Goal: Information Seeking & Learning: Learn about a topic

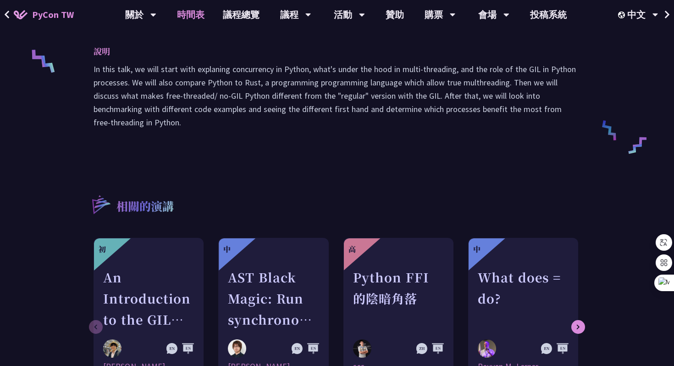
click at [194, 11] on link "時間表" at bounding box center [191, 14] width 46 height 29
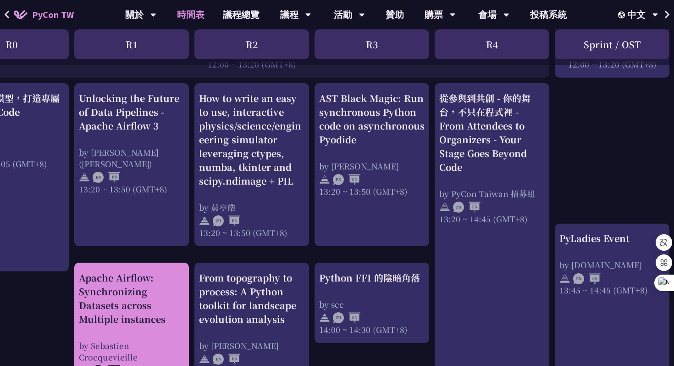
scroll to position [751, 55]
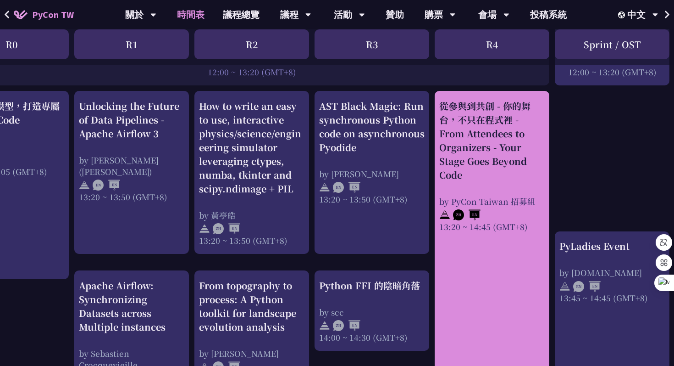
click at [474, 131] on div "從參與到共創 - 你的舞台，不只在程式裡 - From Attendees to Organizers - Your Stage Goes Beyond Co…" at bounding box center [492, 140] width 106 height 83
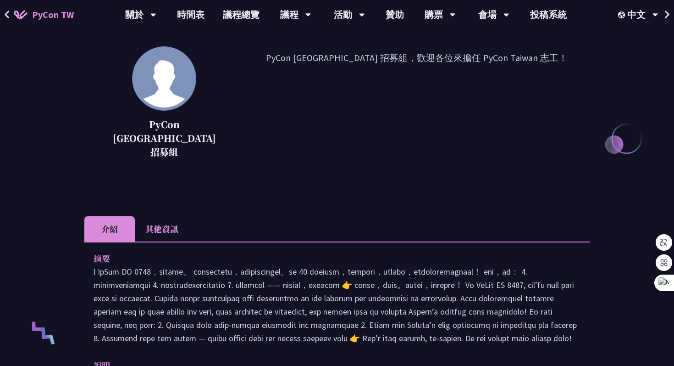
scroll to position [196, 0]
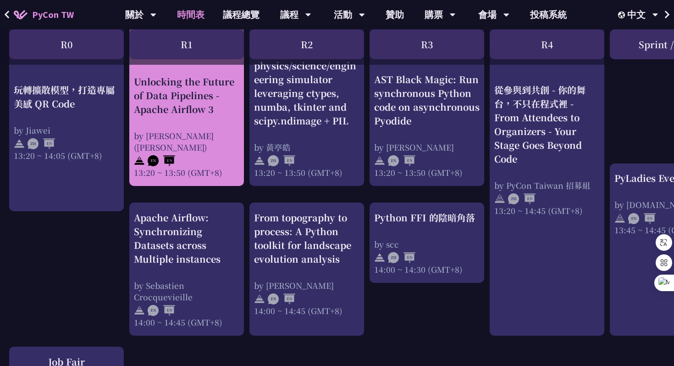
scroll to position [825, 0]
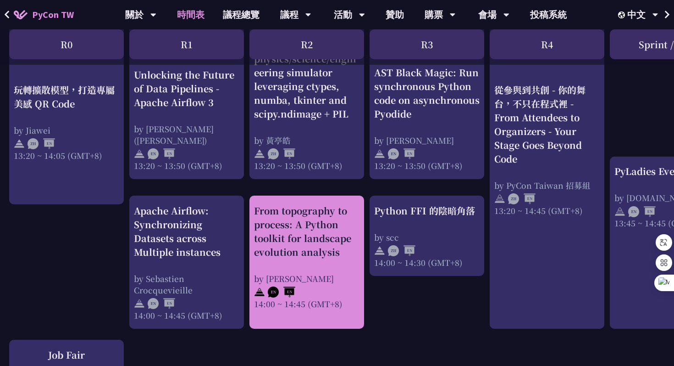
click at [272, 206] on div "From topography to process: A Python toolkit for landscape evolution analysis" at bounding box center [307, 231] width 106 height 55
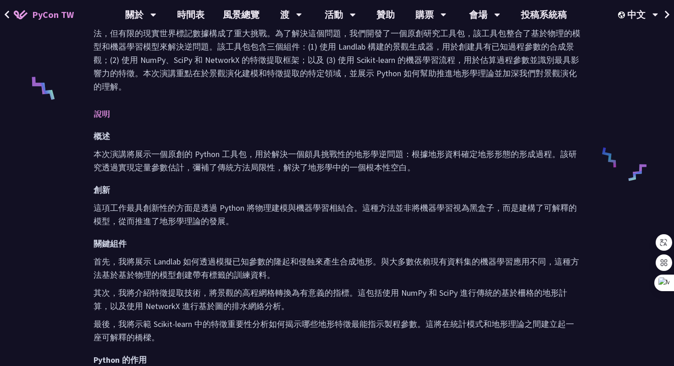
scroll to position [372, 0]
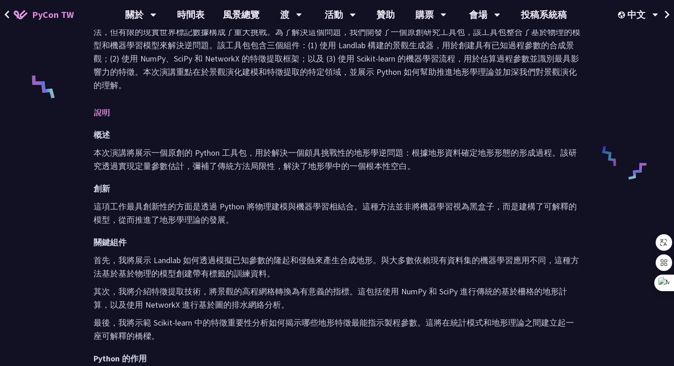
scroll to position [825, 0]
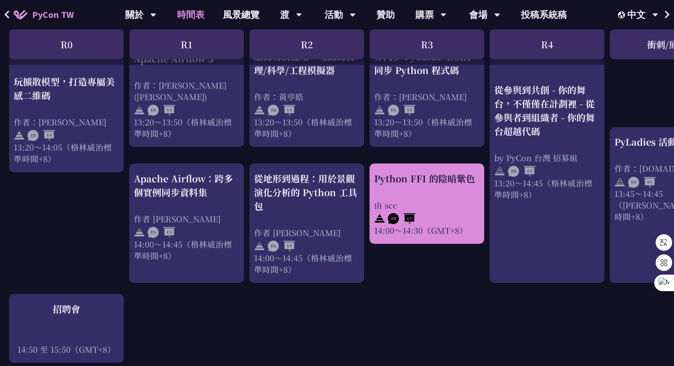
click at [406, 178] on div "Python FFI 的陰暗紫色 由 scc 14:00～14:30（GMT+8）" at bounding box center [427, 204] width 106 height 64
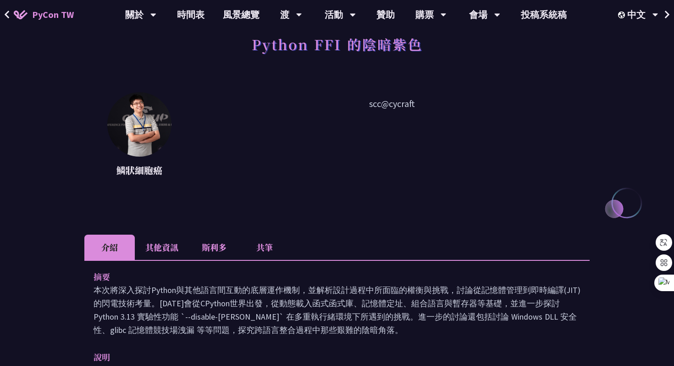
scroll to position [105, 0]
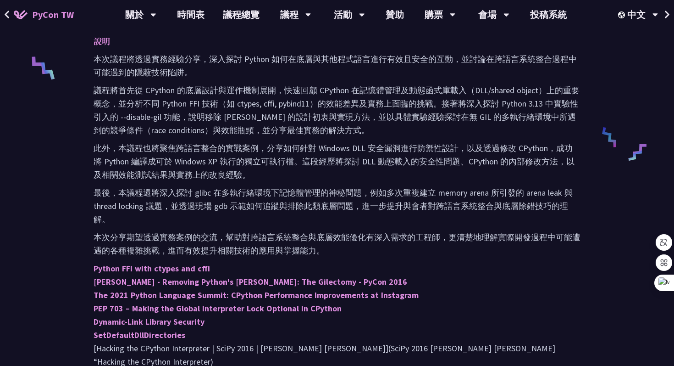
scroll to position [392, 0]
